Goal: Find contact information

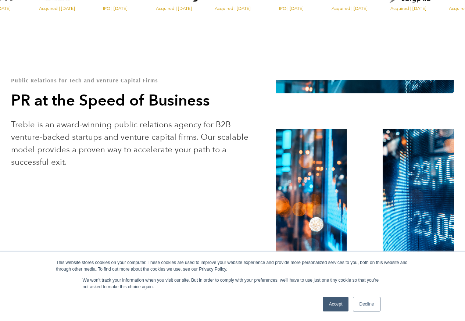
scroll to position [309, 0]
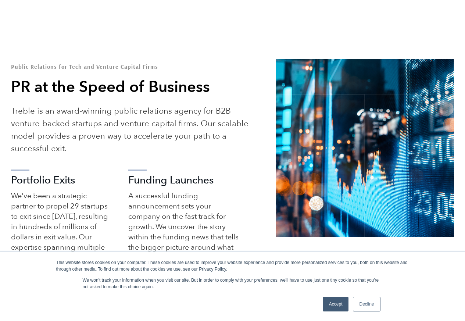
click at [335, 306] on link "Accept" at bounding box center [336, 304] width 26 height 15
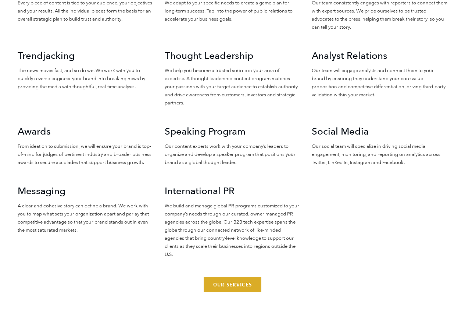
scroll to position [1676, 0]
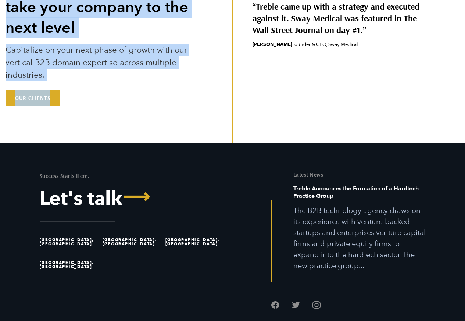
scroll to position [2061, 0]
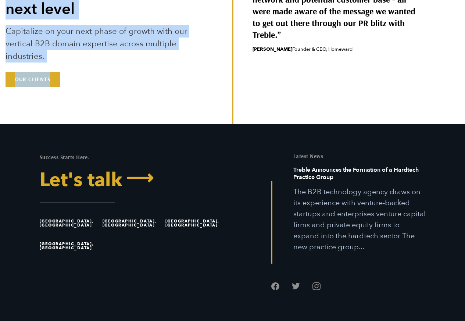
click at [75, 171] on link "Let's talk ⟶" at bounding box center [133, 180] width 187 height 19
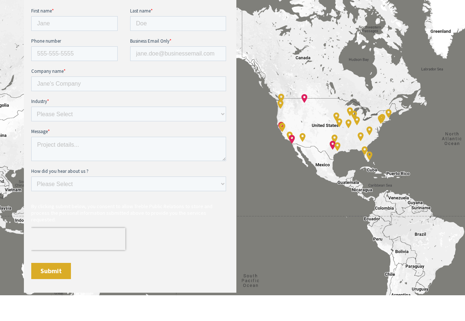
scroll to position [309, 0]
